Goal: Information Seeking & Learning: Learn about a topic

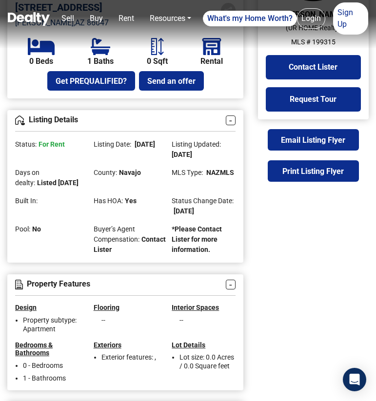
scroll to position [343, 0]
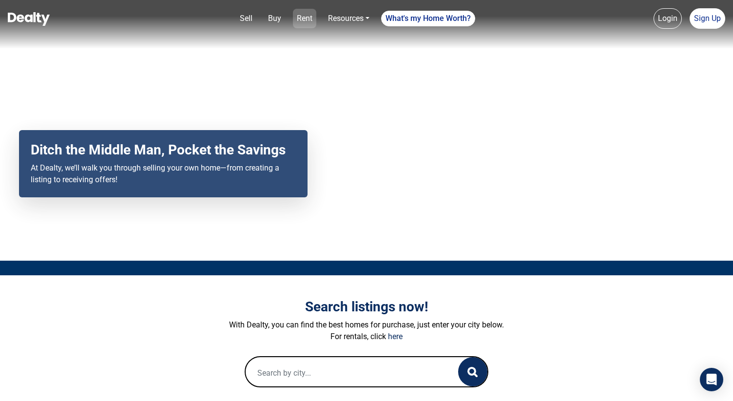
click at [309, 19] on link "Rent" at bounding box center [304, 18] width 23 height 19
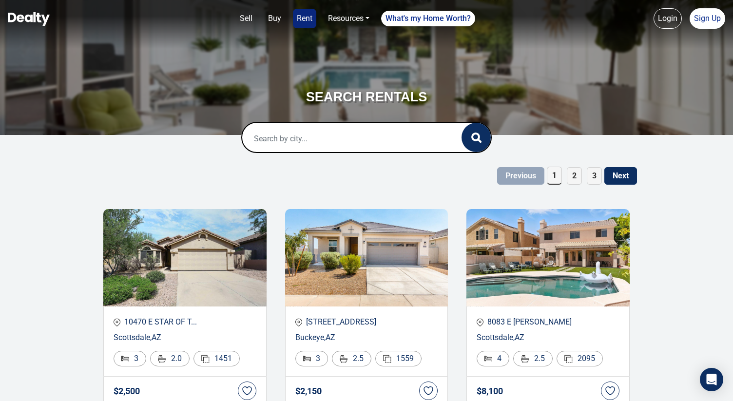
click at [588, 179] on span "3" at bounding box center [594, 176] width 15 height 18
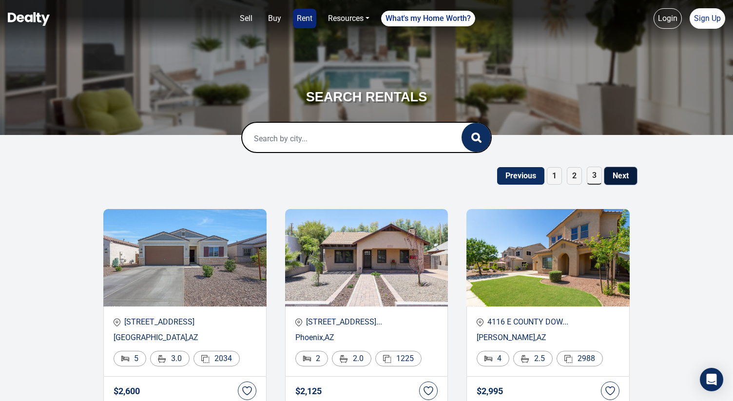
click at [612, 178] on button "Next" at bounding box center [620, 176] width 33 height 18
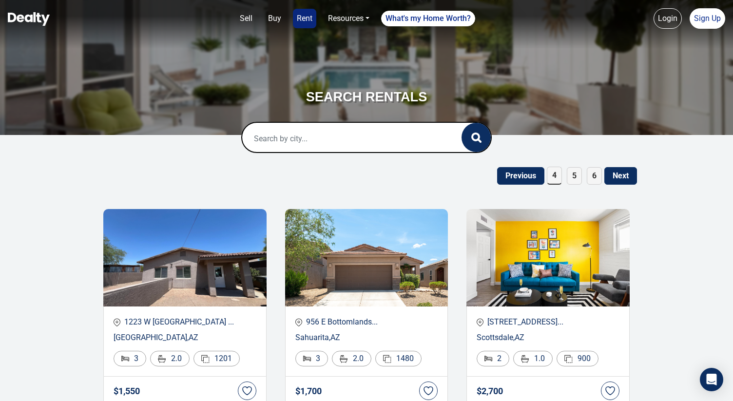
click at [591, 177] on span "6" at bounding box center [594, 176] width 15 height 18
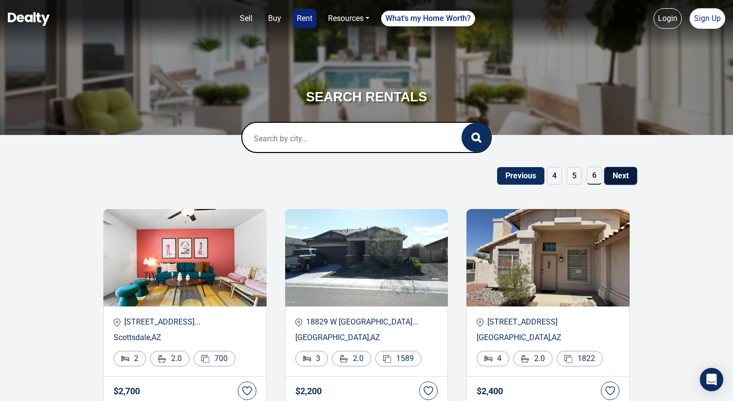
click at [615, 176] on button "Next" at bounding box center [620, 176] width 33 height 18
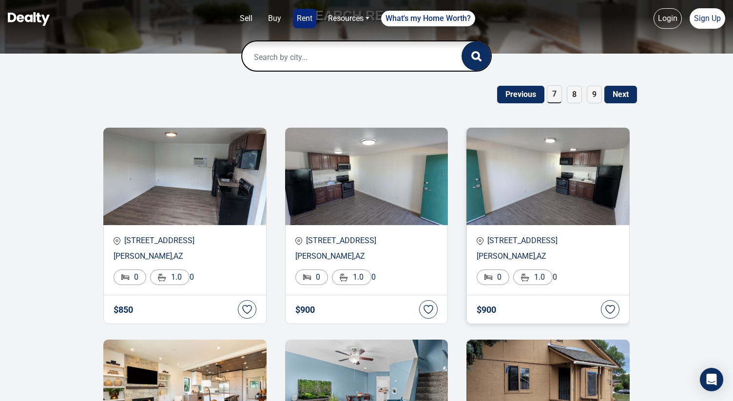
scroll to position [82, 0]
